Goal: Task Accomplishment & Management: Manage account settings

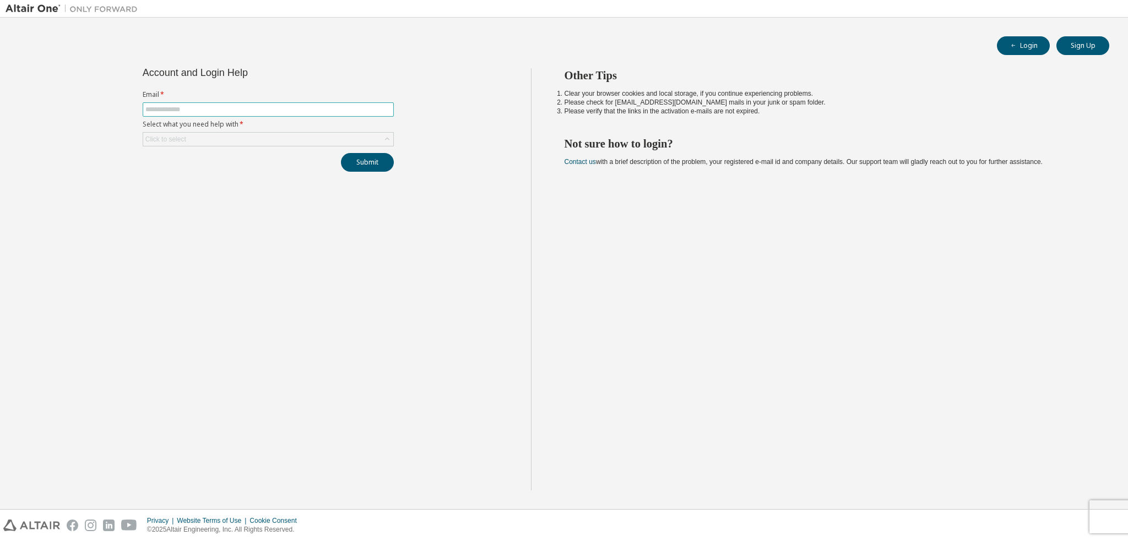
click at [237, 107] on input "text" at bounding box center [268, 109] width 246 height 9
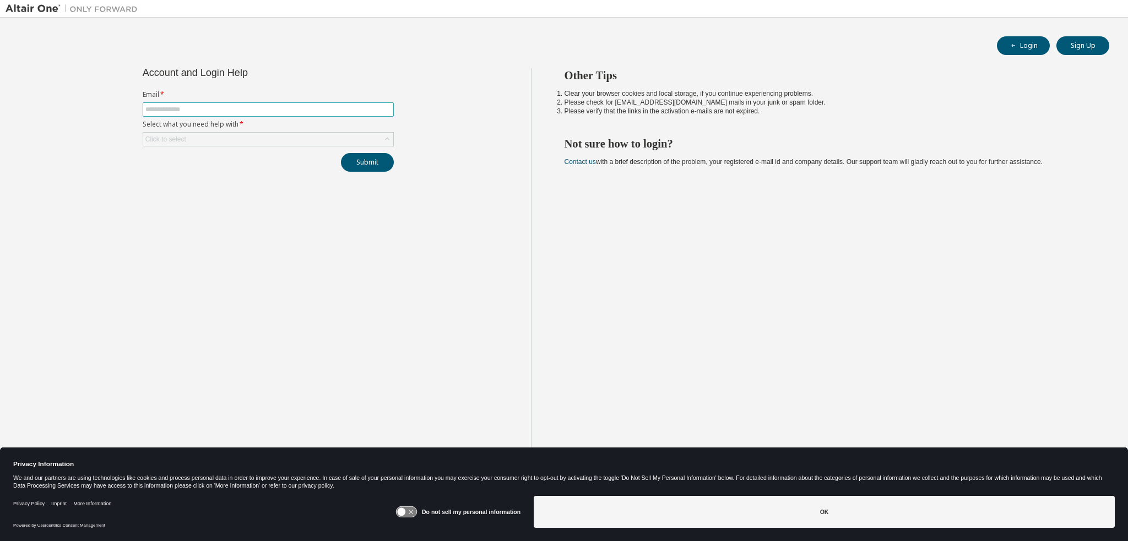
click at [273, 108] on input "text" at bounding box center [268, 109] width 246 height 9
click at [300, 108] on input "text" at bounding box center [268, 109] width 246 height 9
paste input "**********"
type input "**********"
click at [236, 140] on div "Click to select" at bounding box center [268, 139] width 250 height 13
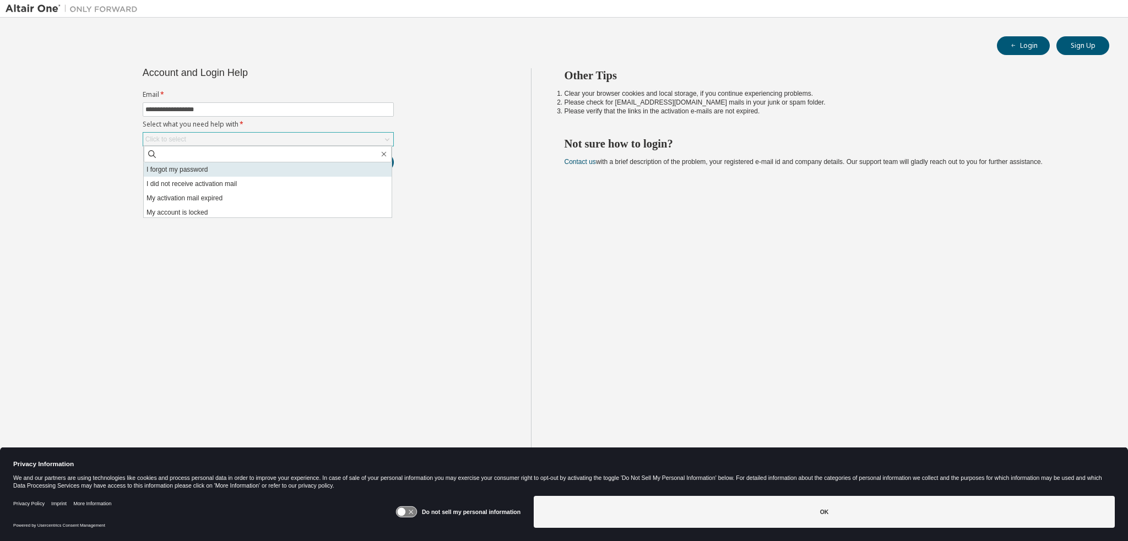
click at [212, 167] on li "I forgot my password" at bounding box center [268, 169] width 248 height 14
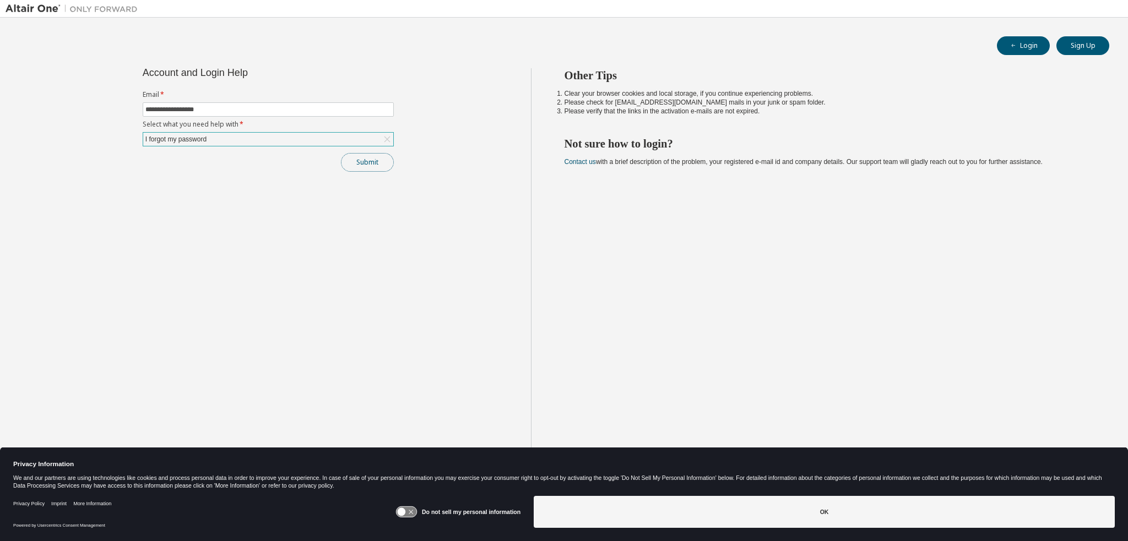
click at [373, 162] on button "Submit" at bounding box center [367, 162] width 53 height 19
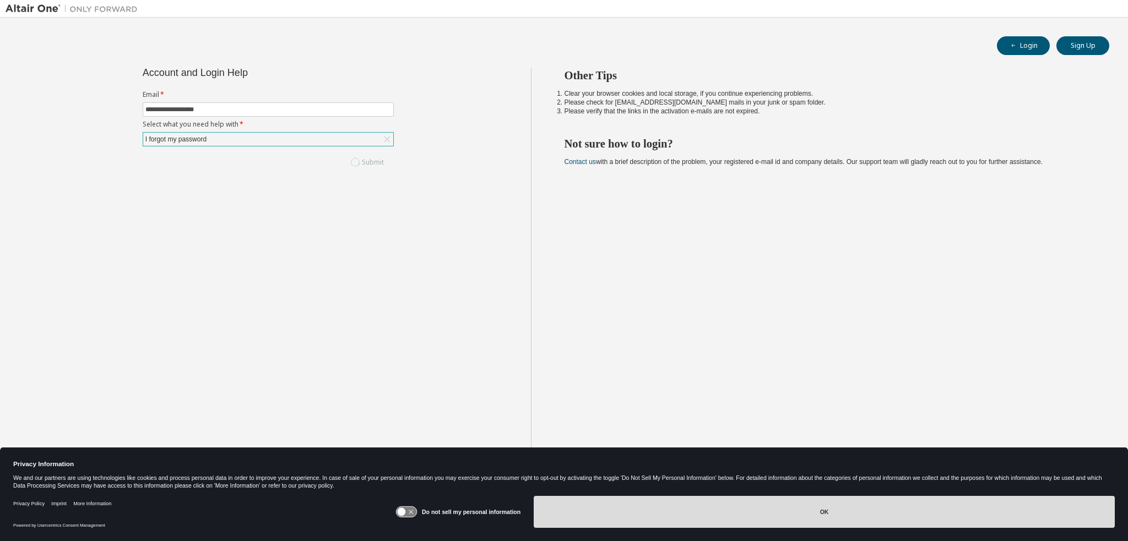
click at [692, 519] on button "OK" at bounding box center [824, 512] width 581 height 32
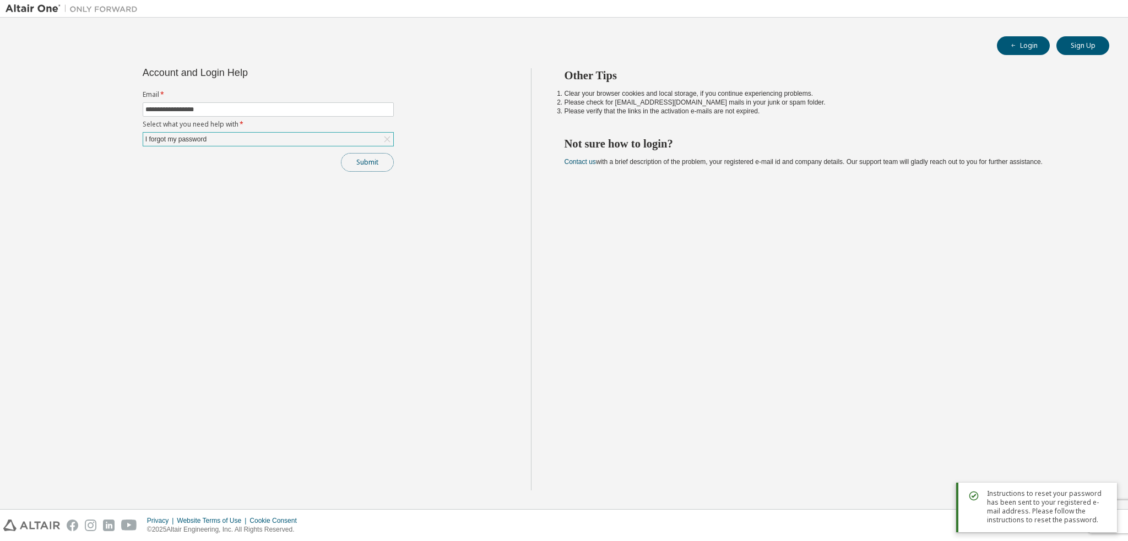
click at [366, 156] on button "Submit" at bounding box center [367, 162] width 53 height 19
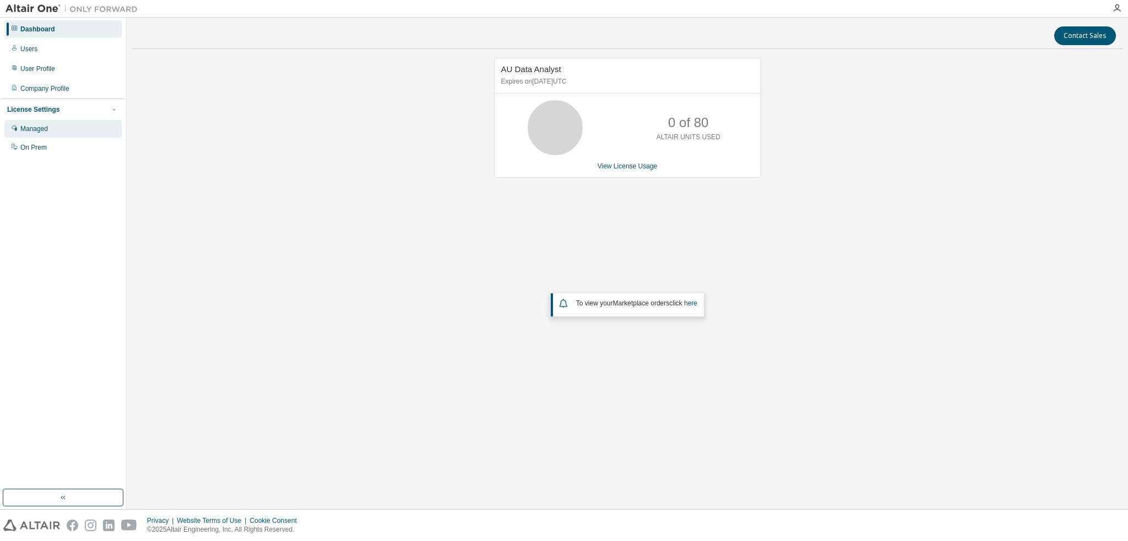
click at [40, 124] on div "Managed" at bounding box center [34, 128] width 28 height 9
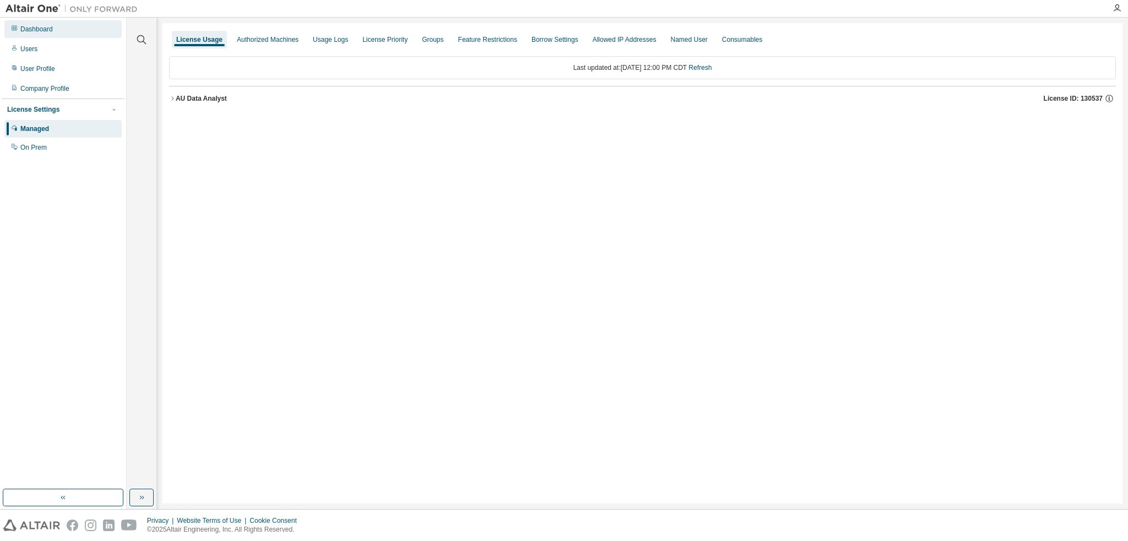
click at [33, 31] on div "Dashboard" at bounding box center [36, 29] width 32 height 9
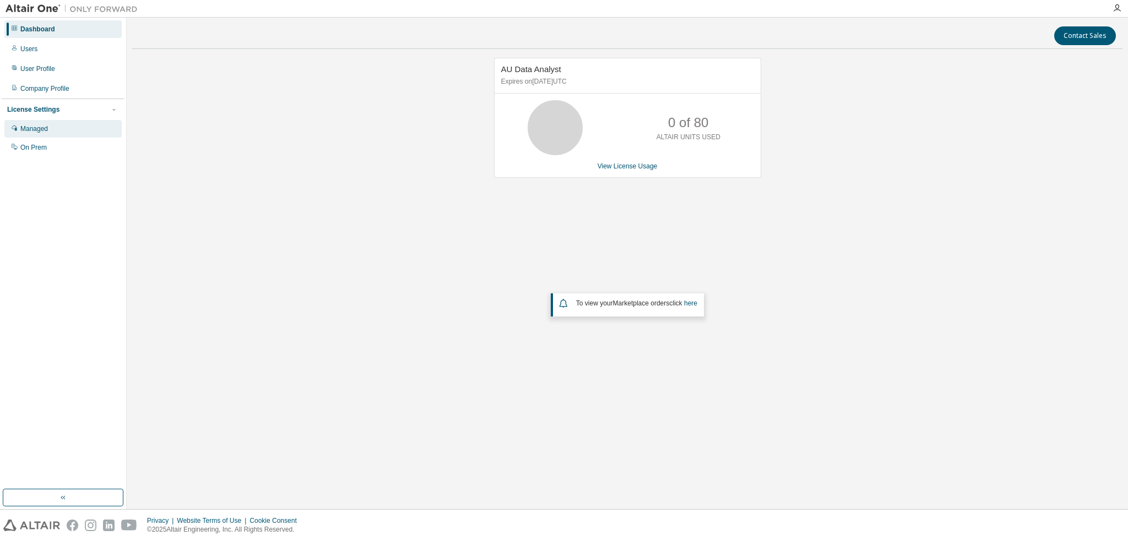
click at [40, 129] on div "Managed" at bounding box center [34, 128] width 28 height 9
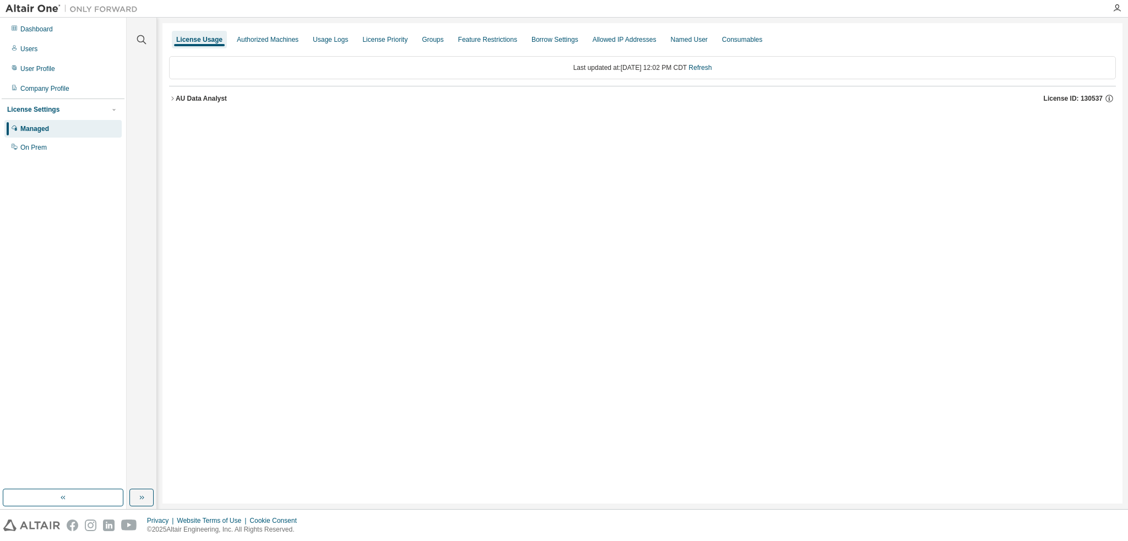
click at [175, 99] on icon "button" at bounding box center [172, 98] width 7 height 7
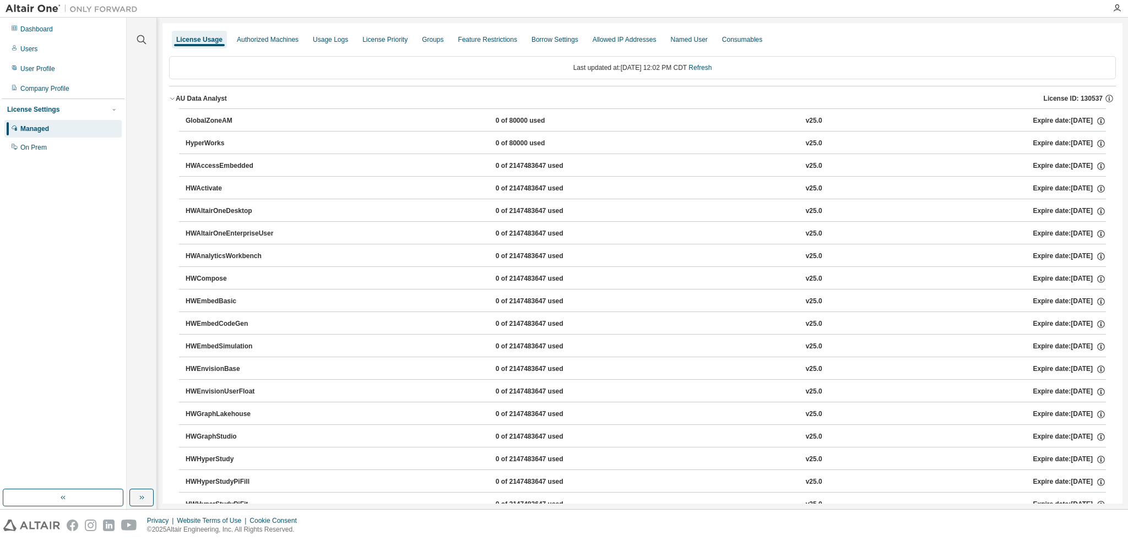
click at [203, 121] on div "GlobalZoneAM" at bounding box center [235, 121] width 99 height 10
click at [1105, 100] on icon "button" at bounding box center [1109, 99] width 10 height 10
drag, startPoint x: 1002, startPoint y: 168, endPoint x: 926, endPoint y: 123, distance: 88.4
click at [926, 123] on div "License ID: 130537 UUID: E1DC8CD8-BC79-11EF-A46F-1C59C7CA7D7F17 Start Date: 202…" at bounding box center [1012, 145] width 193 height 71
copy div "License ID: 130537 UUID: E1DC8CD8-BC79-11EF-A46F-1C59C7CA7D7F17 Start Date: 202…"
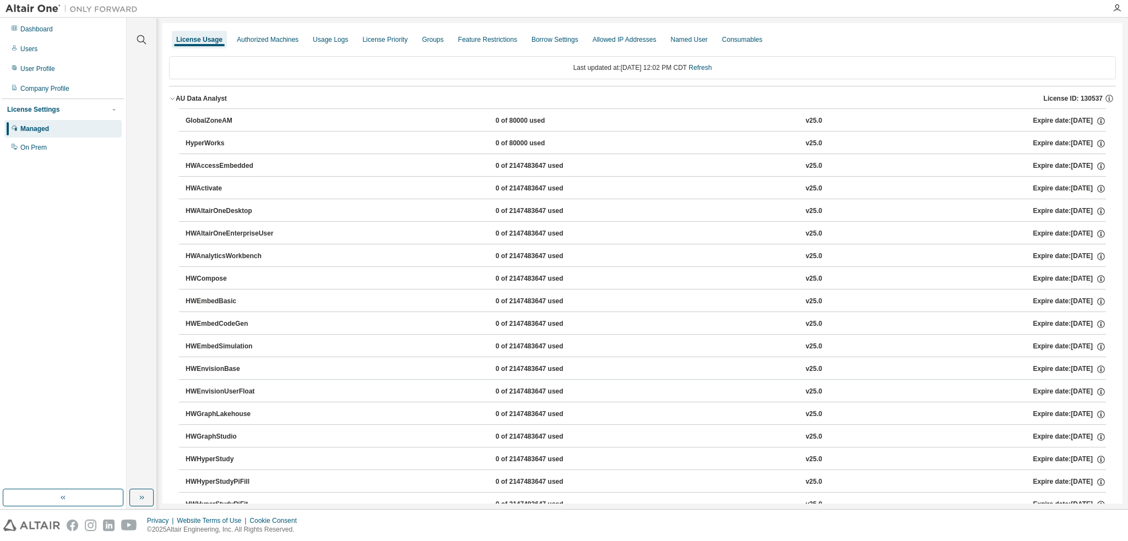
click at [884, 103] on button "AU Data Analyst License ID: 130537" at bounding box center [642, 98] width 947 height 24
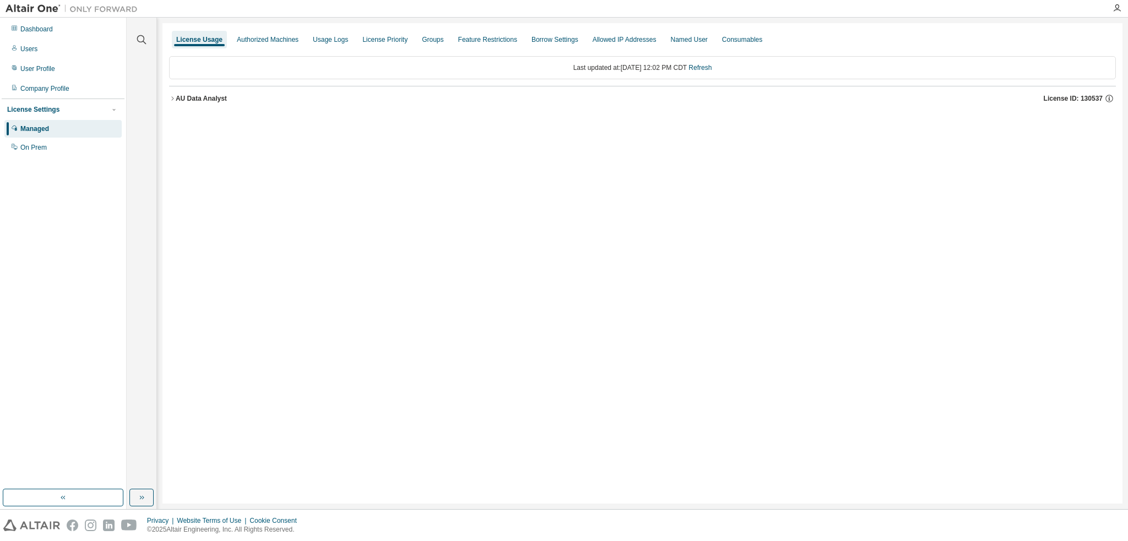
click at [180, 98] on div "AU Data Analyst" at bounding box center [201, 98] width 51 height 9
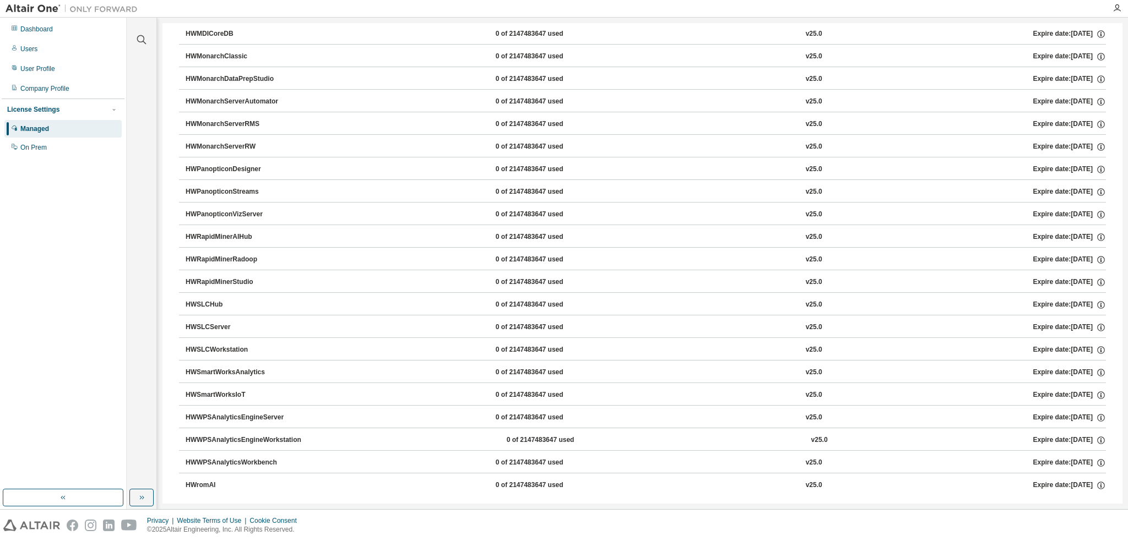
scroll to position [612, 0]
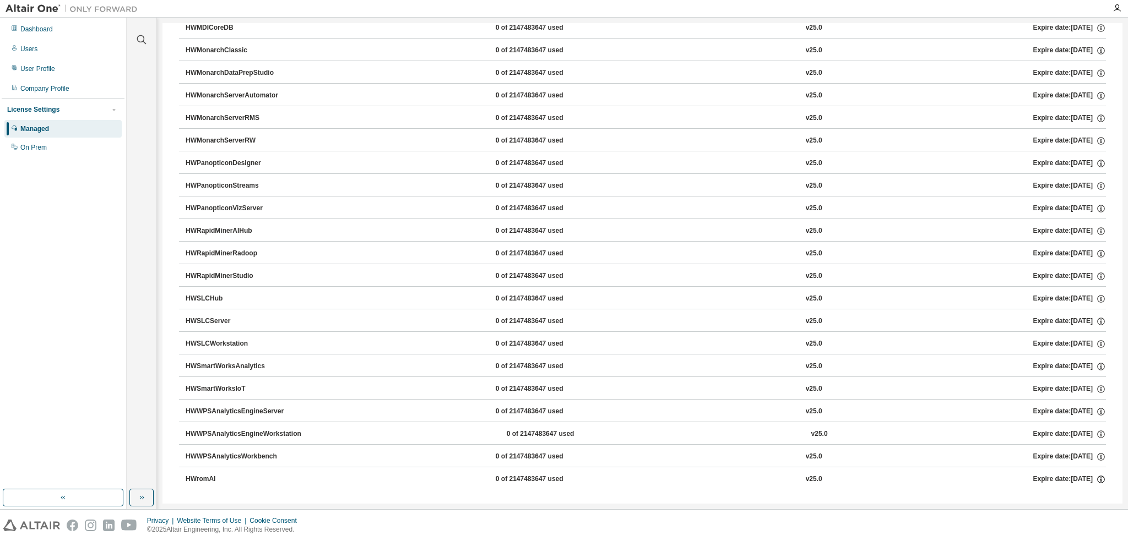
click at [1097, 476] on icon "button" at bounding box center [1101, 480] width 8 height 8
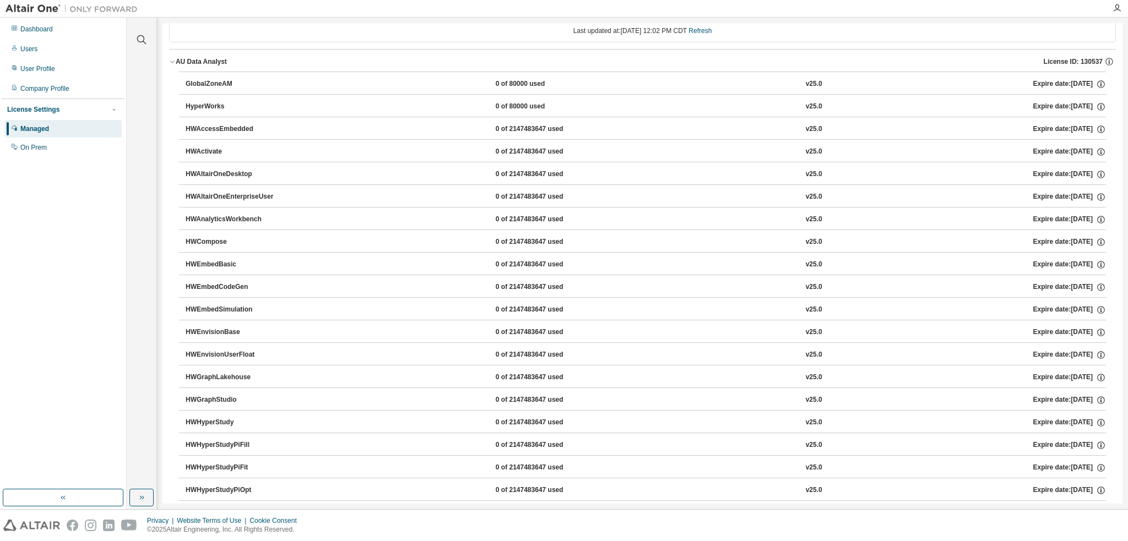
scroll to position [0, 0]
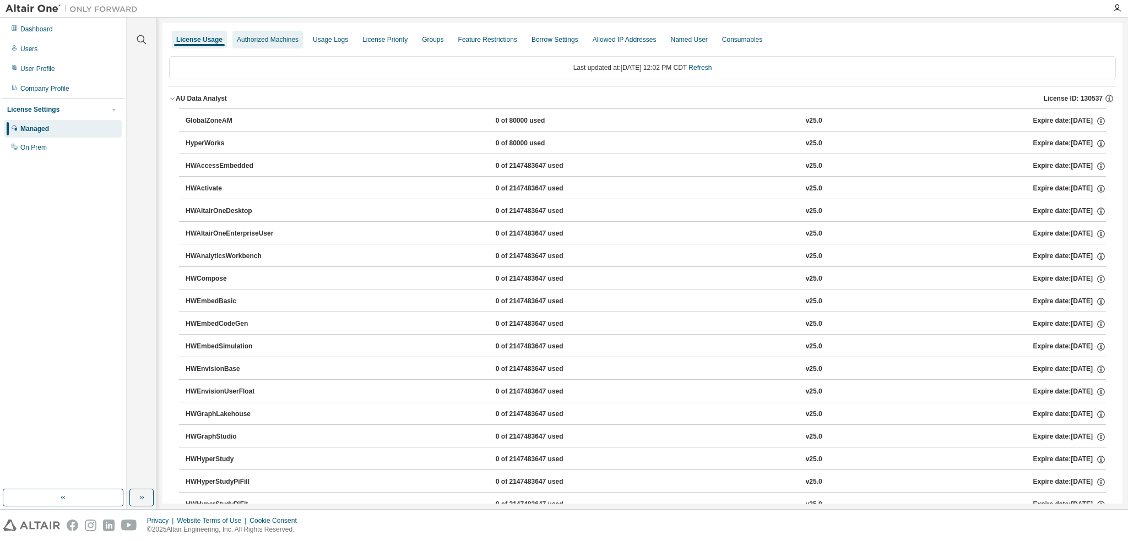
click at [267, 39] on div "Authorized Machines" at bounding box center [268, 39] width 62 height 9
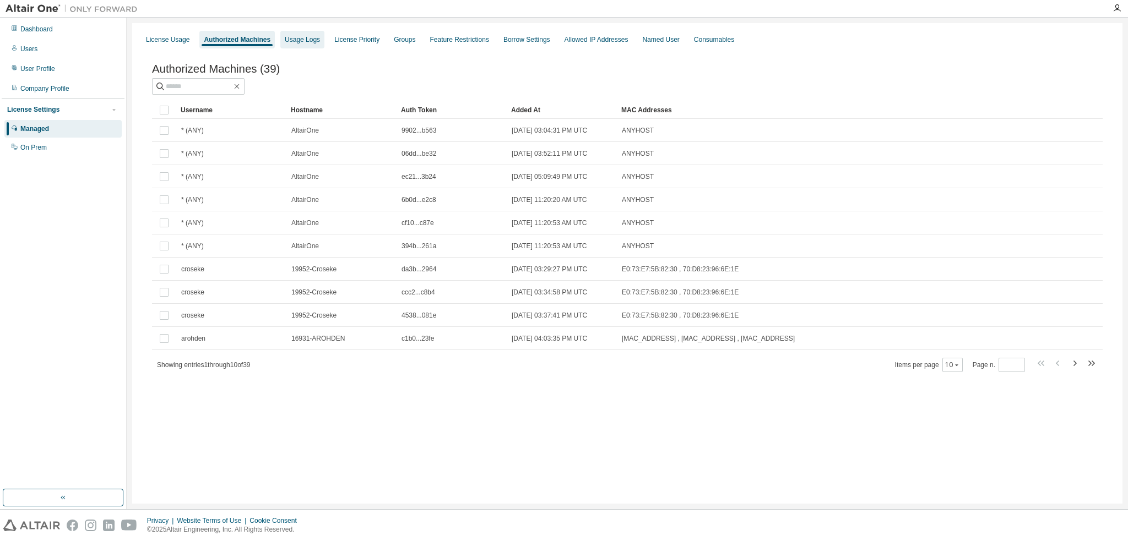
click at [304, 37] on div "Usage Logs" at bounding box center [302, 39] width 35 height 9
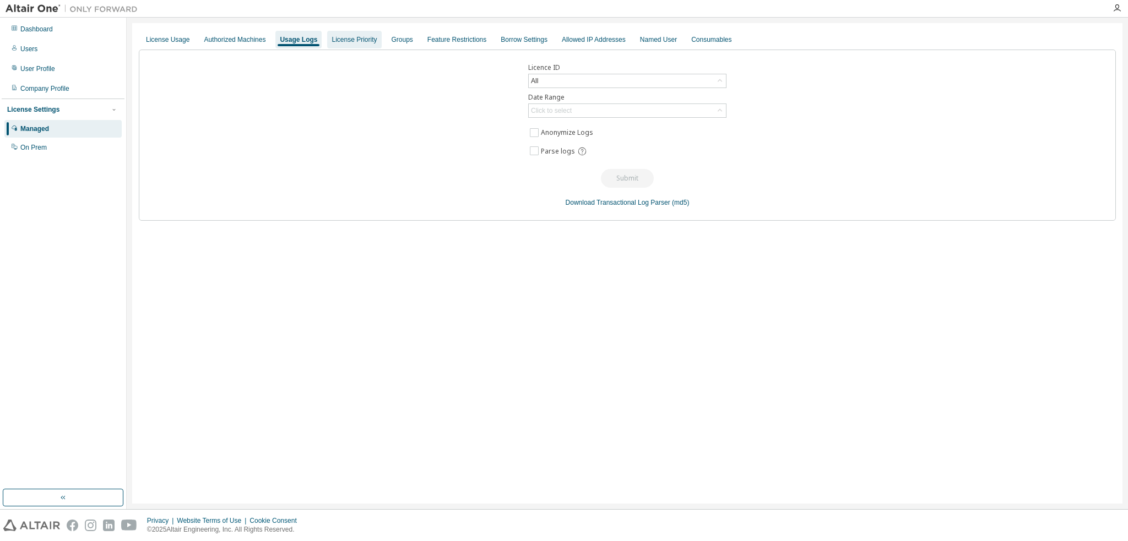
click at [356, 40] on div "License Priority" at bounding box center [354, 39] width 45 height 9
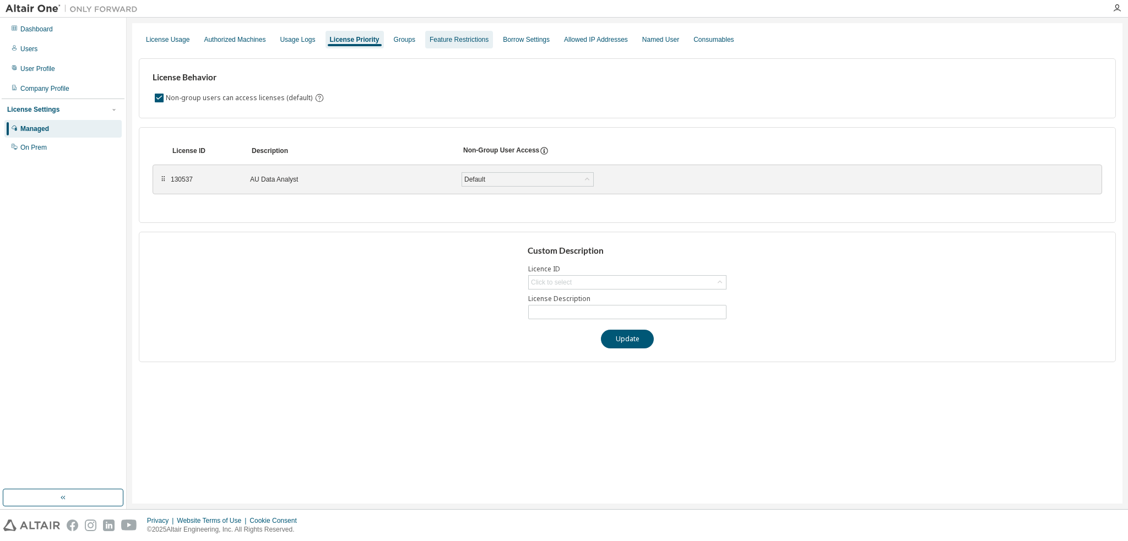
click at [444, 41] on div "Feature Restrictions" at bounding box center [459, 39] width 59 height 9
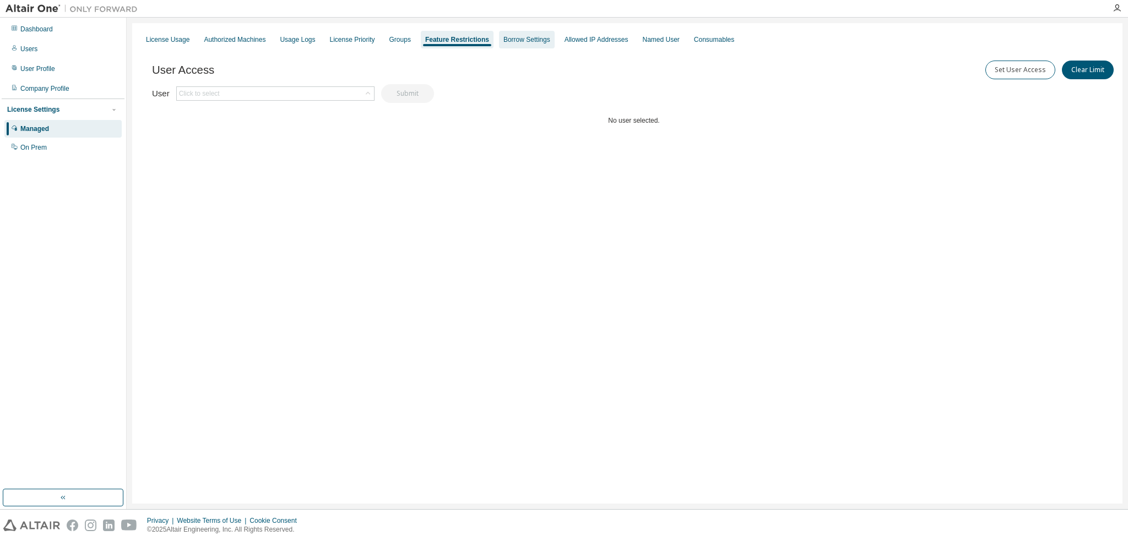
click at [543, 44] on div "Borrow Settings" at bounding box center [526, 39] width 47 height 9
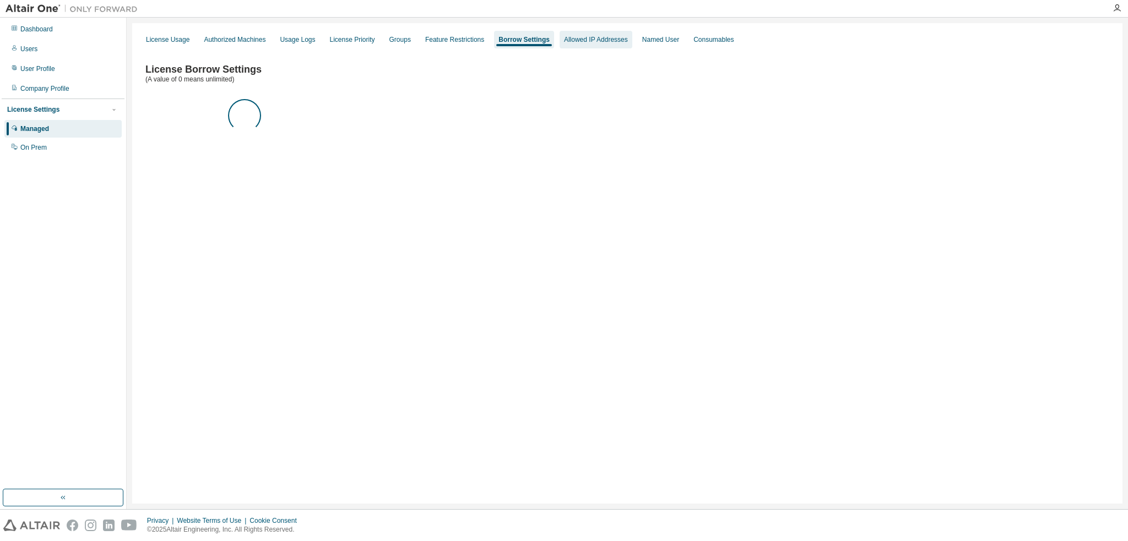
drag, startPoint x: 602, startPoint y: 45, endPoint x: 610, endPoint y: 45, distance: 8.3
click at [605, 45] on div "Allowed IP Addresses" at bounding box center [596, 40] width 73 height 18
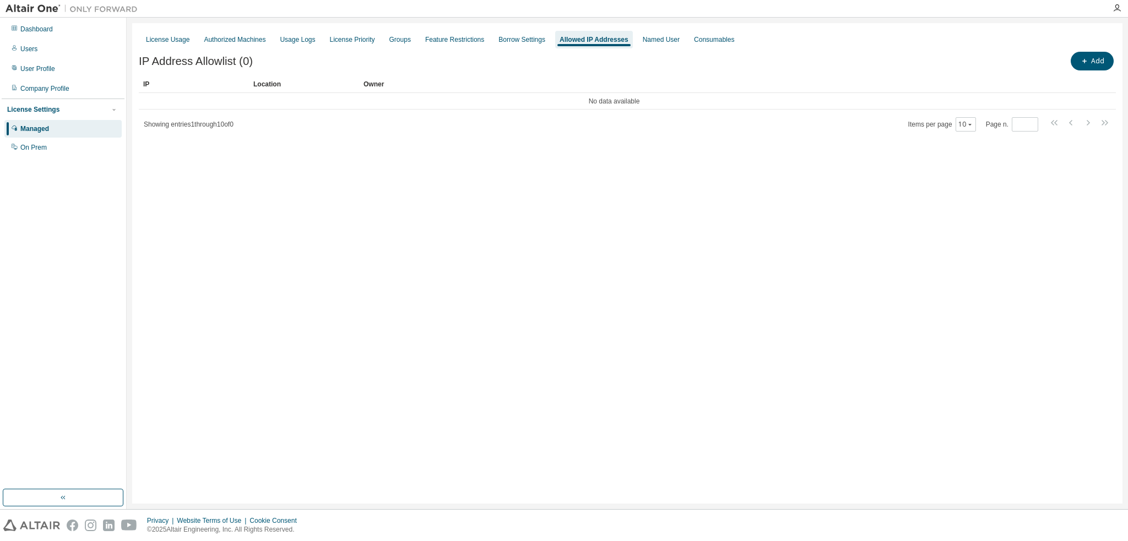
click at [705, 44] on div "License Usage Authorized Machines Usage Logs License Priority Groups Feature Re…" at bounding box center [627, 40] width 977 height 20
click at [683, 45] on div "Named User" at bounding box center [661, 40] width 46 height 18
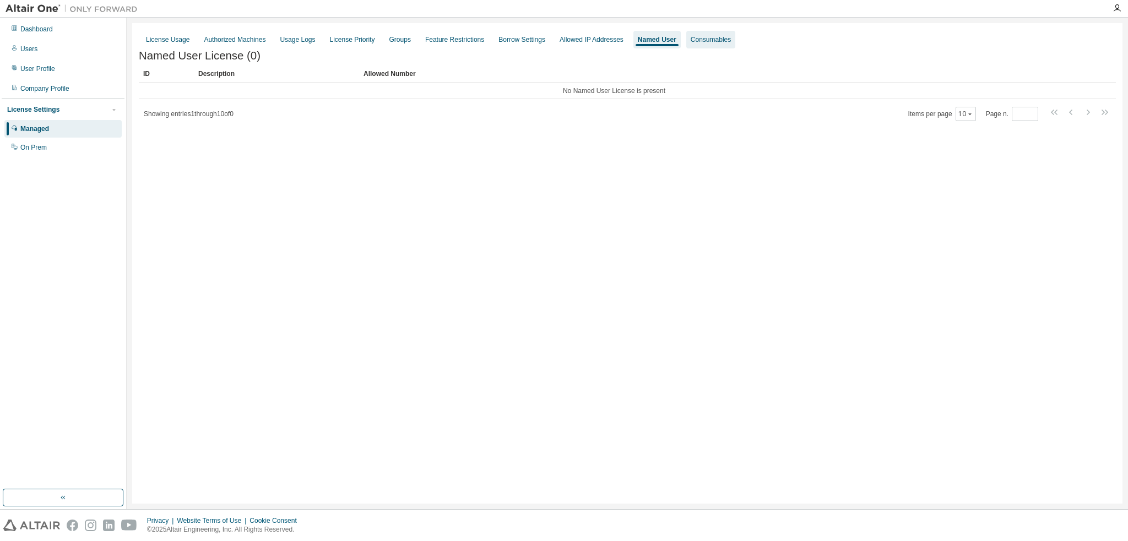
click at [734, 45] on div "Consumables" at bounding box center [710, 40] width 49 height 18
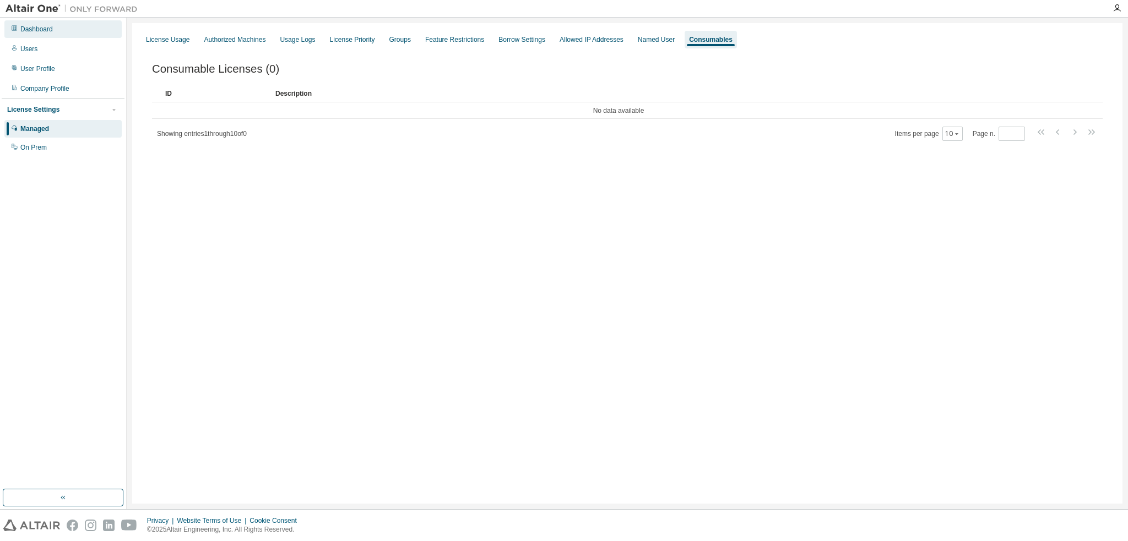
click at [36, 26] on div "Dashboard" at bounding box center [36, 29] width 32 height 9
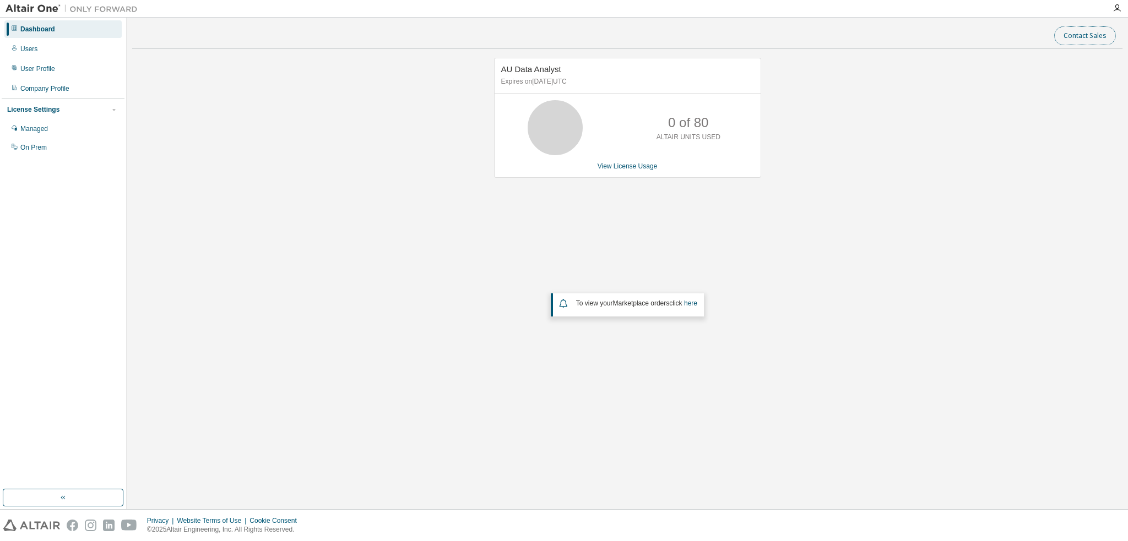
click at [1093, 40] on button "Contact Sales" at bounding box center [1085, 35] width 62 height 19
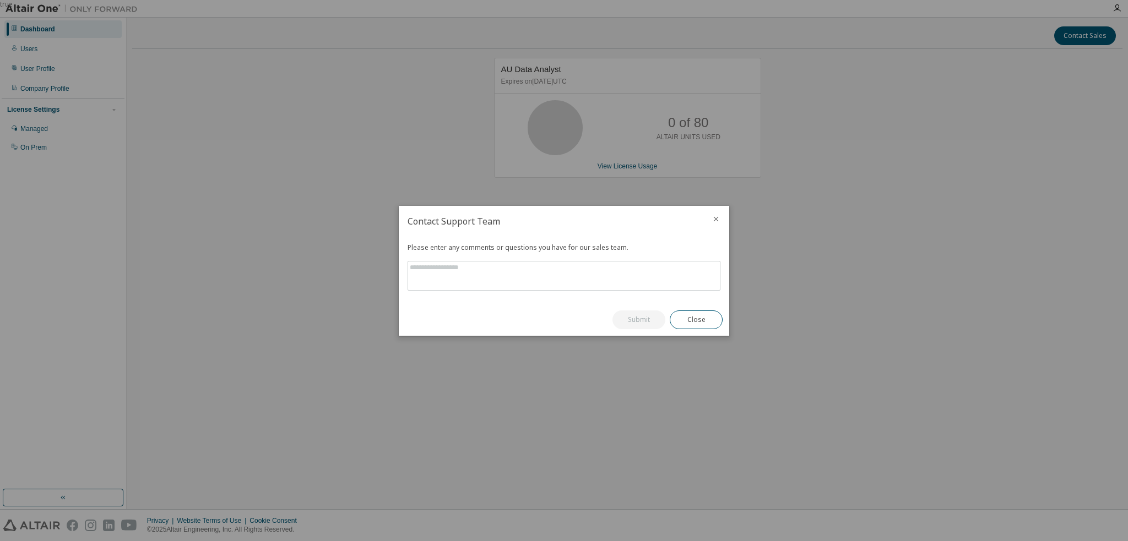
click at [714, 220] on icon "close" at bounding box center [716, 219] width 9 height 9
